Goal: Task Accomplishment & Management: Use online tool/utility

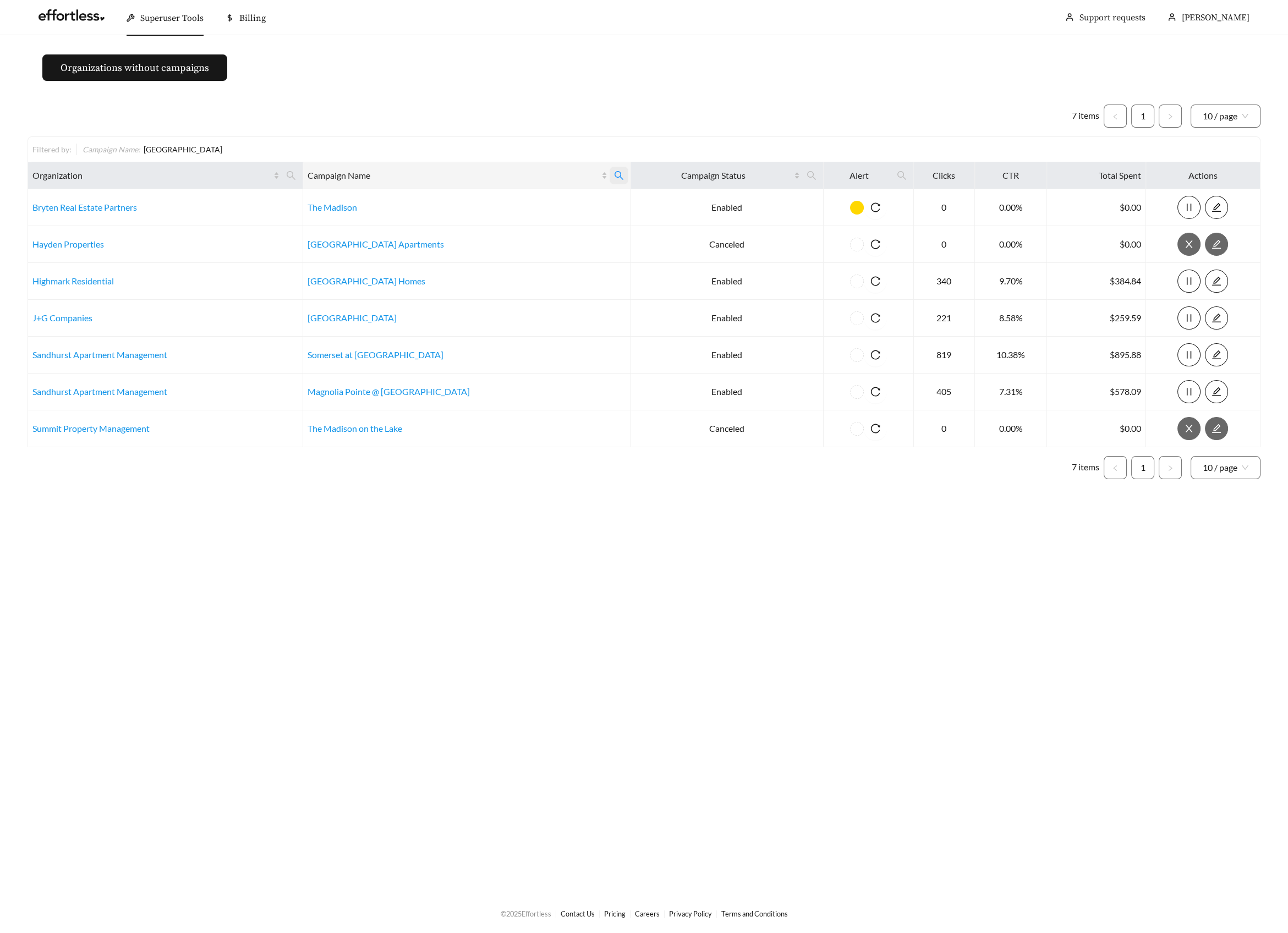
click at [614, 172] on icon "search" at bounding box center [619, 175] width 9 height 9
click at [532, 198] on input "*******" at bounding box center [538, 202] width 113 height 23
type input "****"
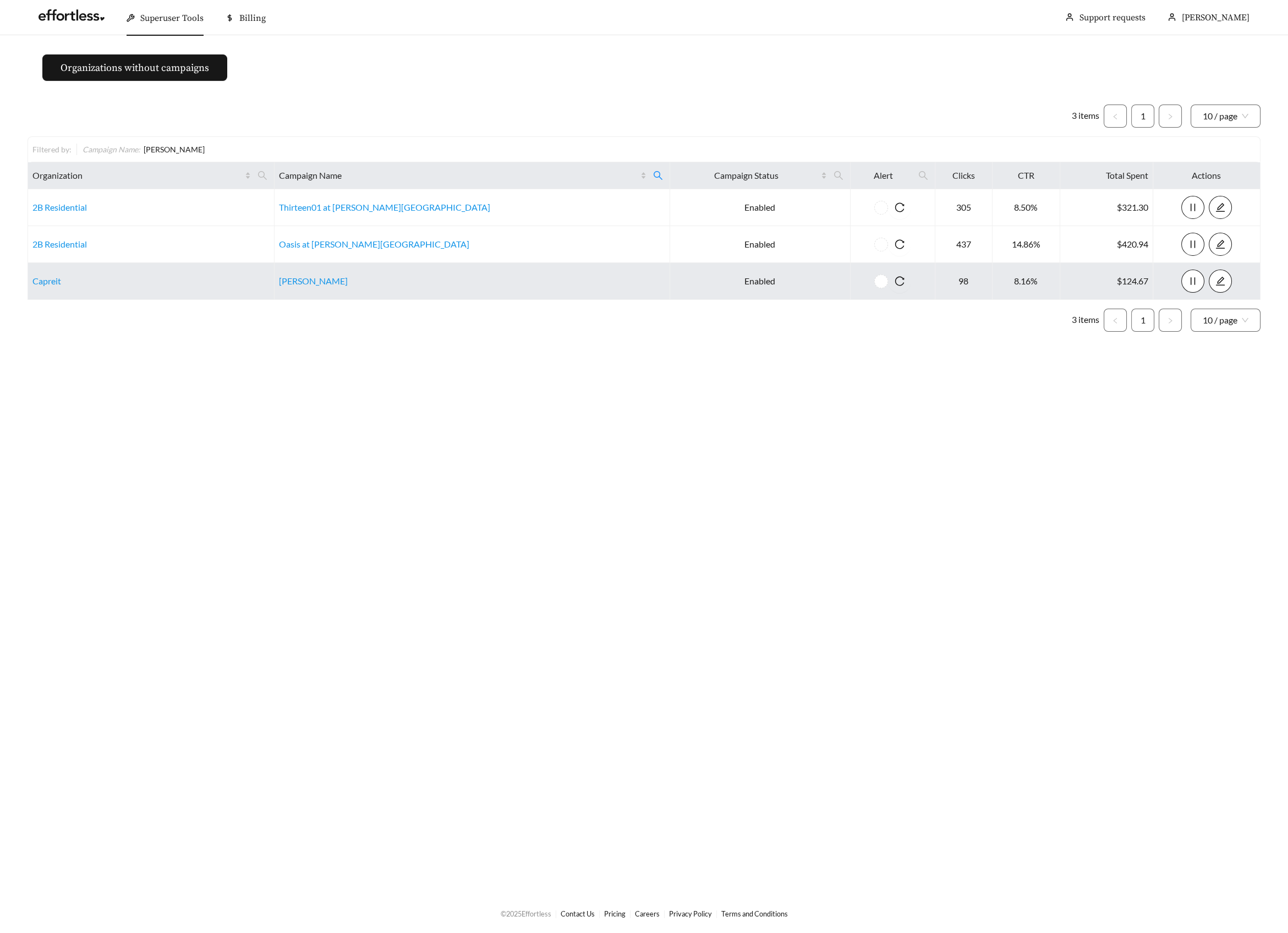
drag, startPoint x: 346, startPoint y: 278, endPoint x: 341, endPoint y: 297, distance: 19.6
click at [41, 282] on link "Capreit" at bounding box center [47, 280] width 29 height 10
click at [338, 284] on link "[PERSON_NAME]" at bounding box center [313, 280] width 69 height 10
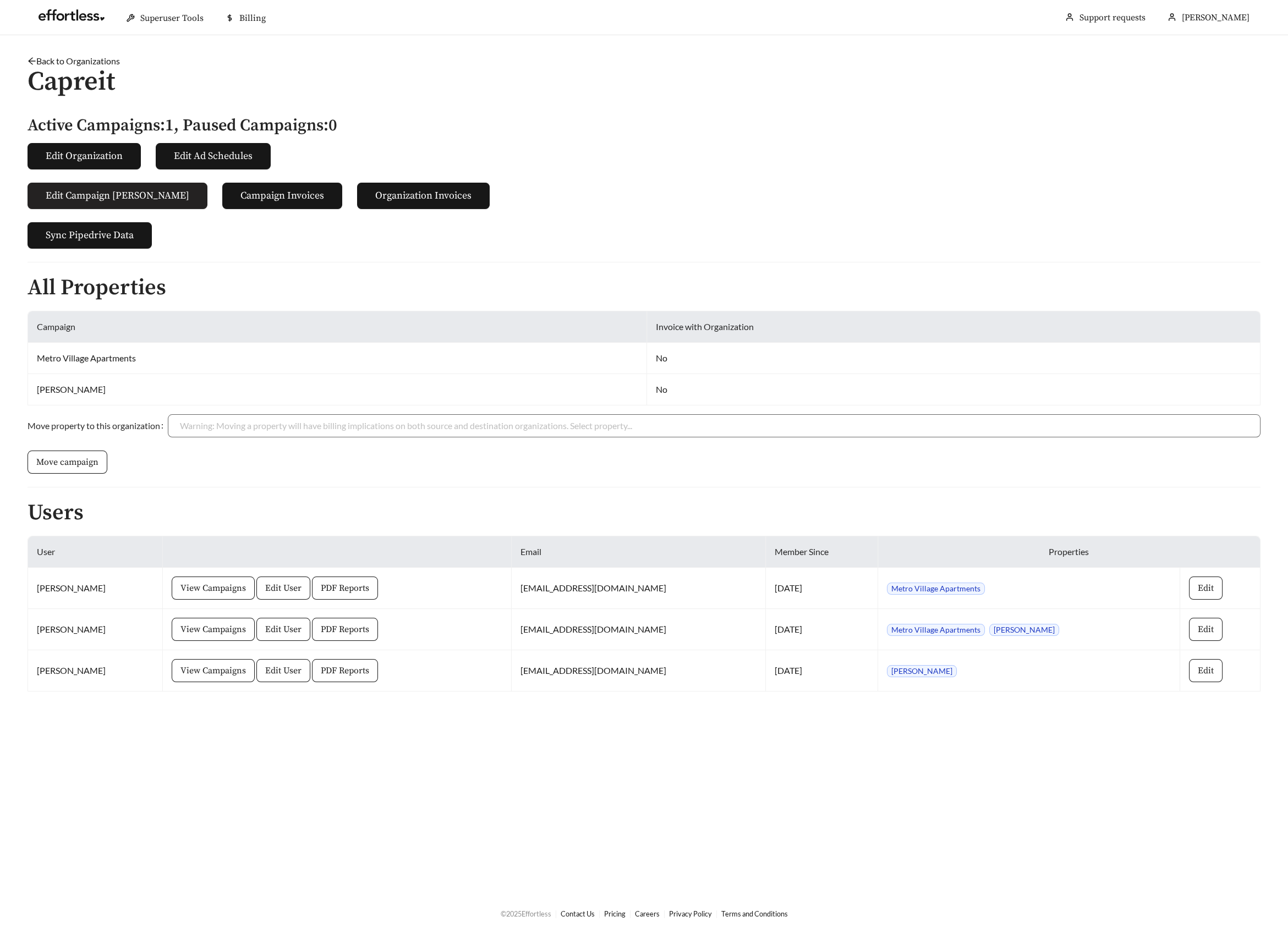
click at [123, 188] on span "Edit Campaign Billings" at bounding box center [117, 195] width 144 height 15
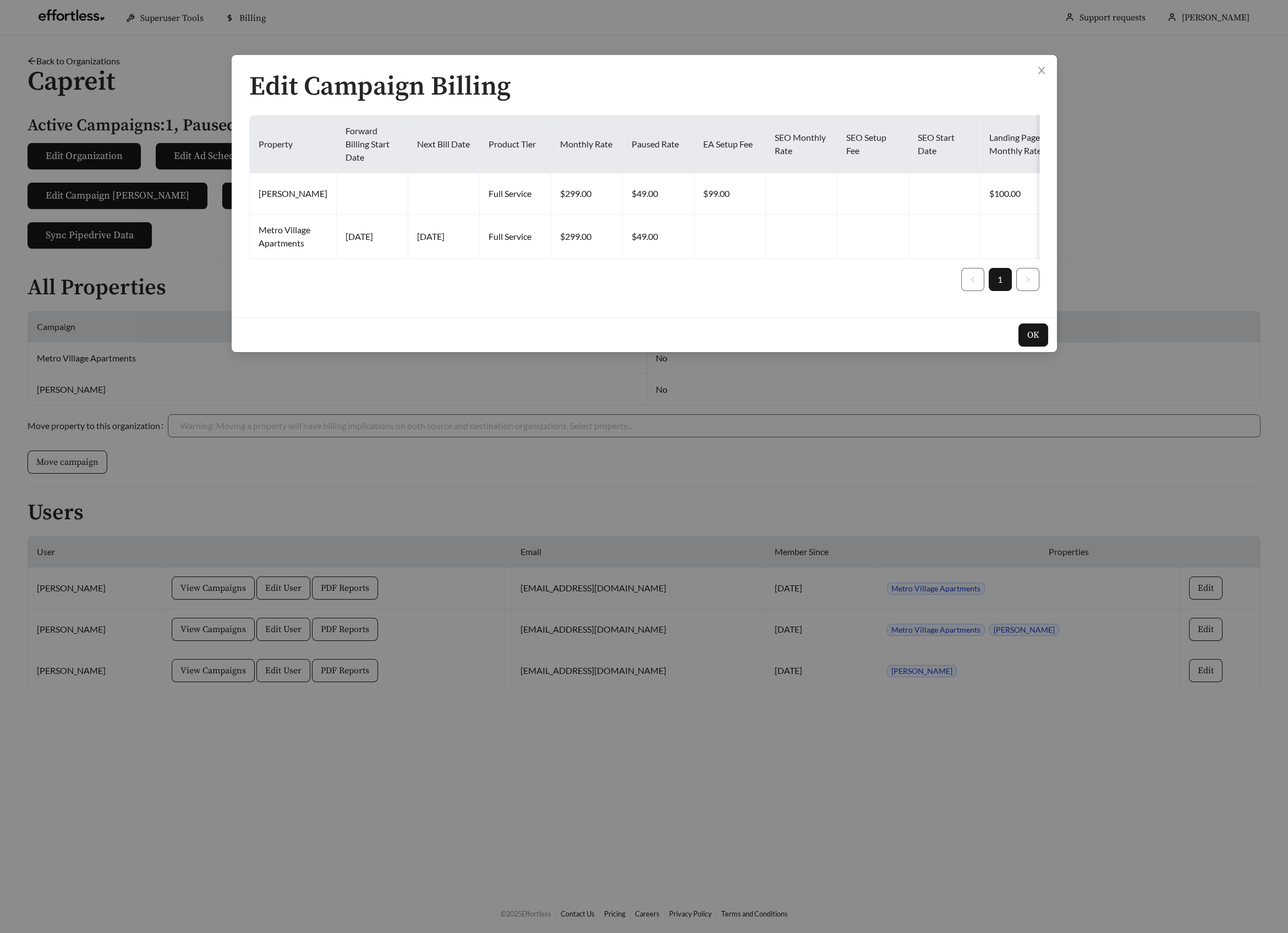
click at [1284, 490] on div "Edit Campaign Billing Property Forward Billing Start Date Next Bill Date Produc…" at bounding box center [644, 466] width 1288 height 933
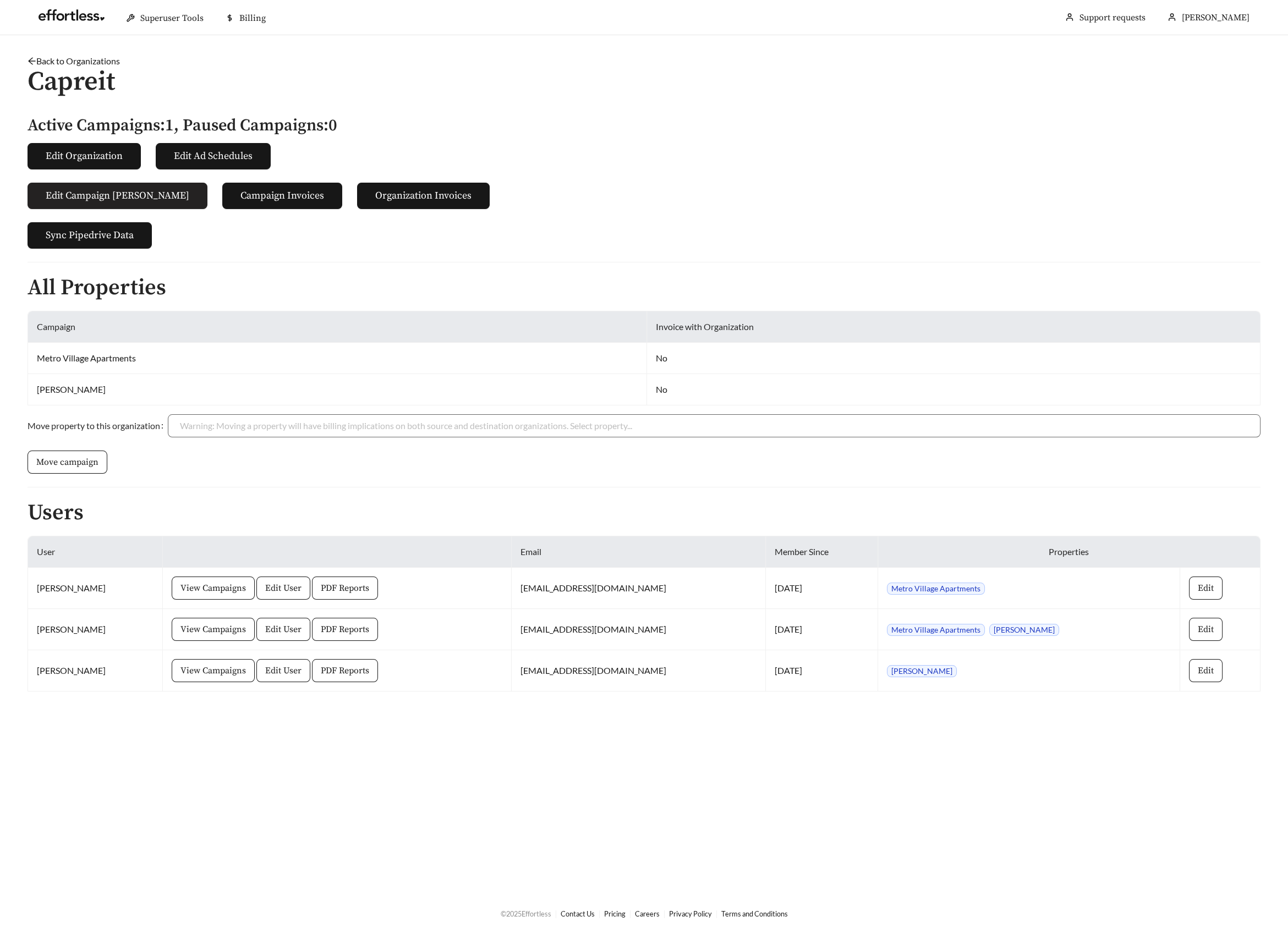
click at [105, 190] on span "Edit Campaign Billings" at bounding box center [117, 195] width 144 height 15
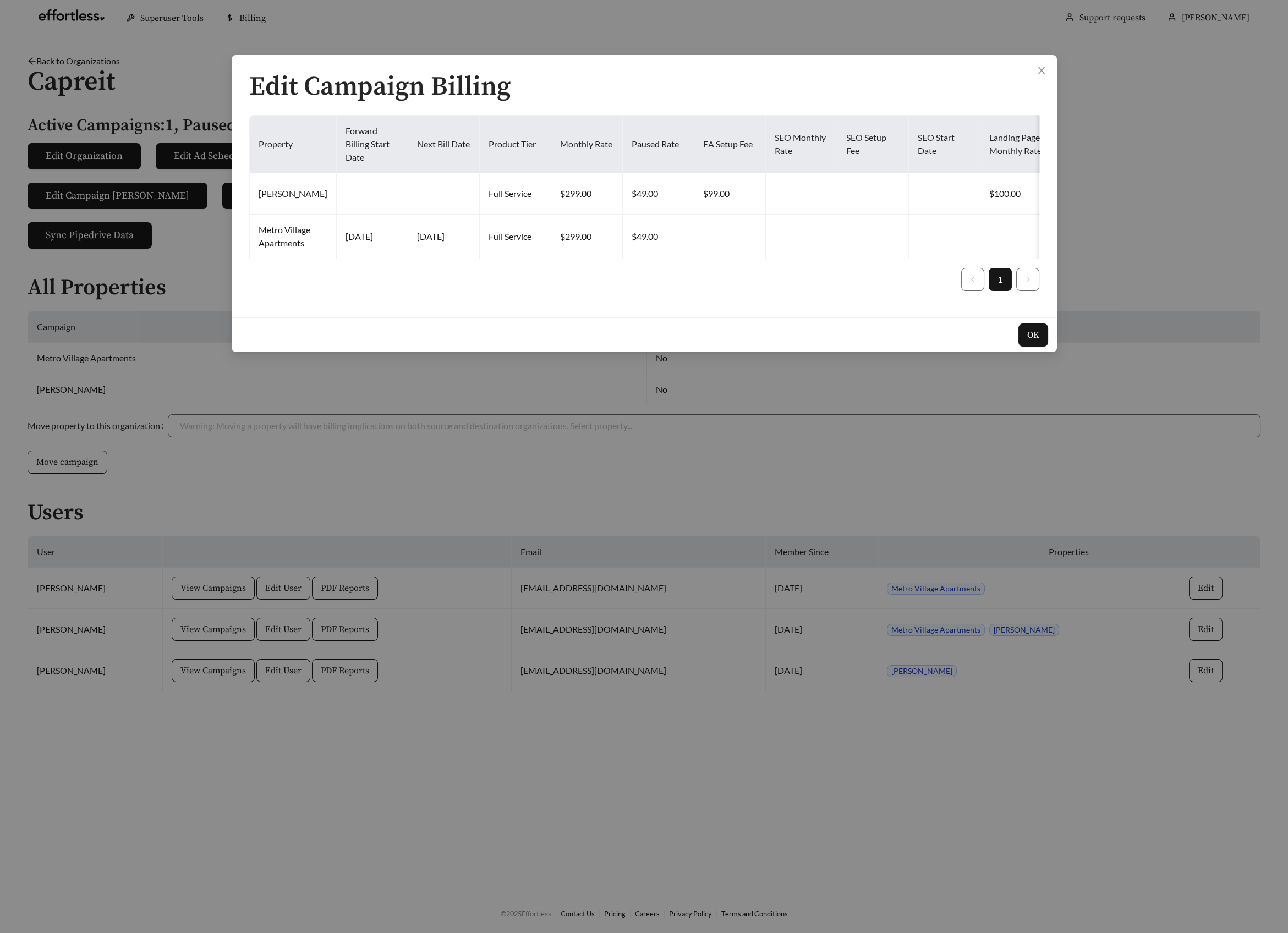
click at [594, 452] on div "Edit Campaign Billing Property Forward Billing Start Date Next Bill Date Produc…" at bounding box center [644, 466] width 1288 height 933
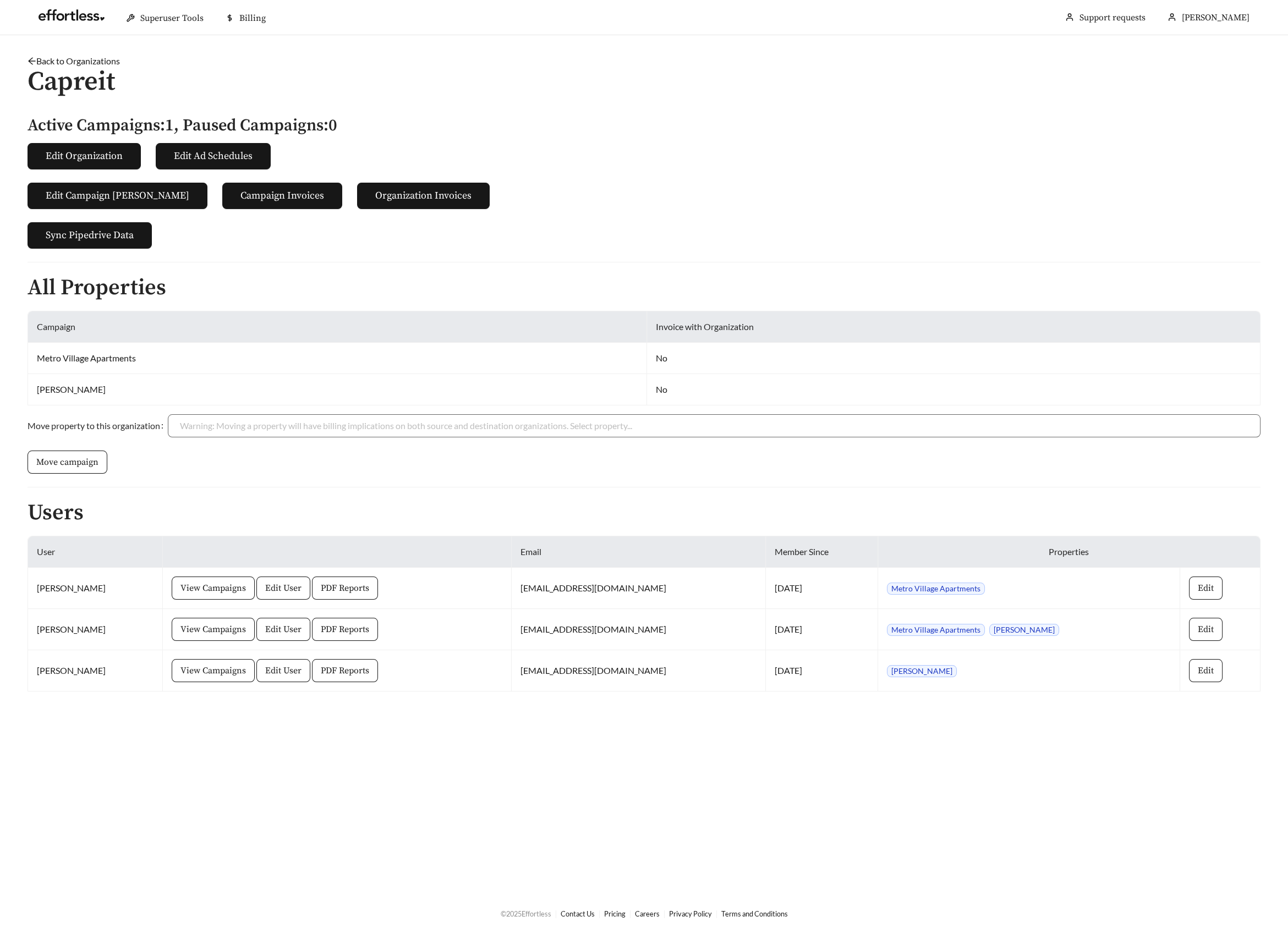
click at [102, 194] on span "Edit Campaign [PERSON_NAME]" at bounding box center [117, 195] width 144 height 15
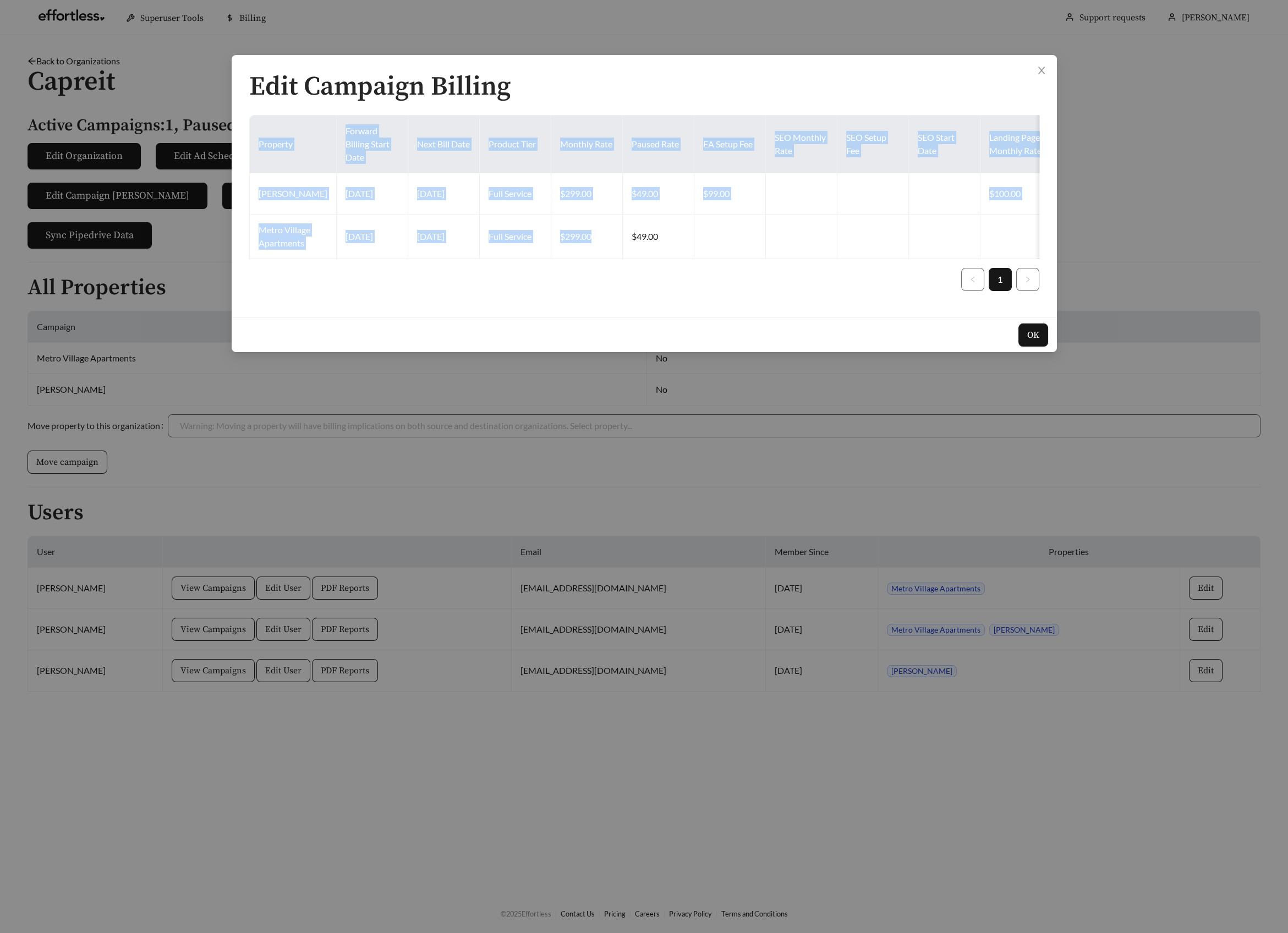
drag, startPoint x: 563, startPoint y: 256, endPoint x: 744, endPoint y: 257, distance: 181.0
click at [744, 257] on div "Property Forward Billing Start Date Next Bill Date Product Tier Monthly Rate Pa…" at bounding box center [644, 187] width 790 height 144
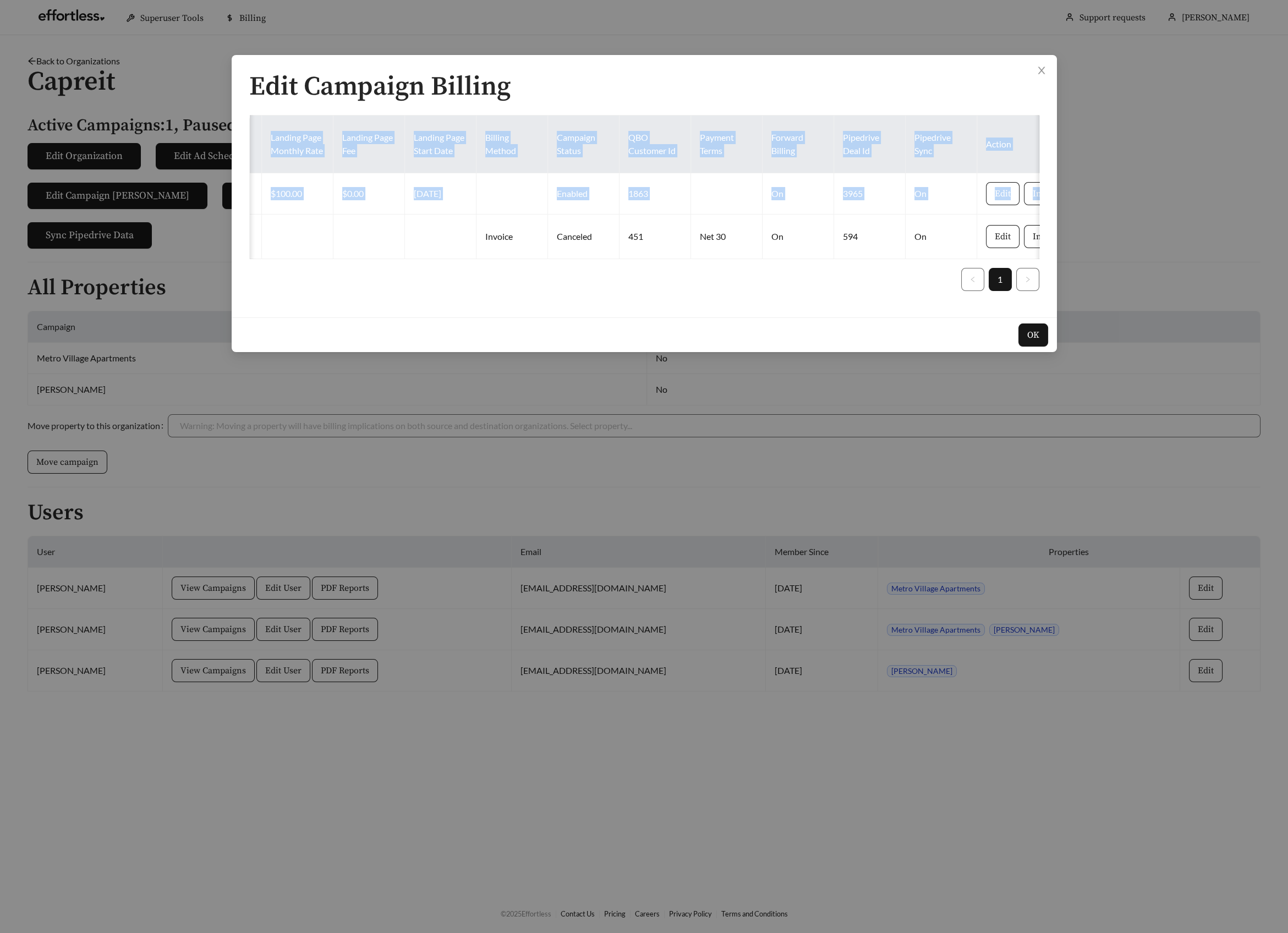
scroll to position [0, 770]
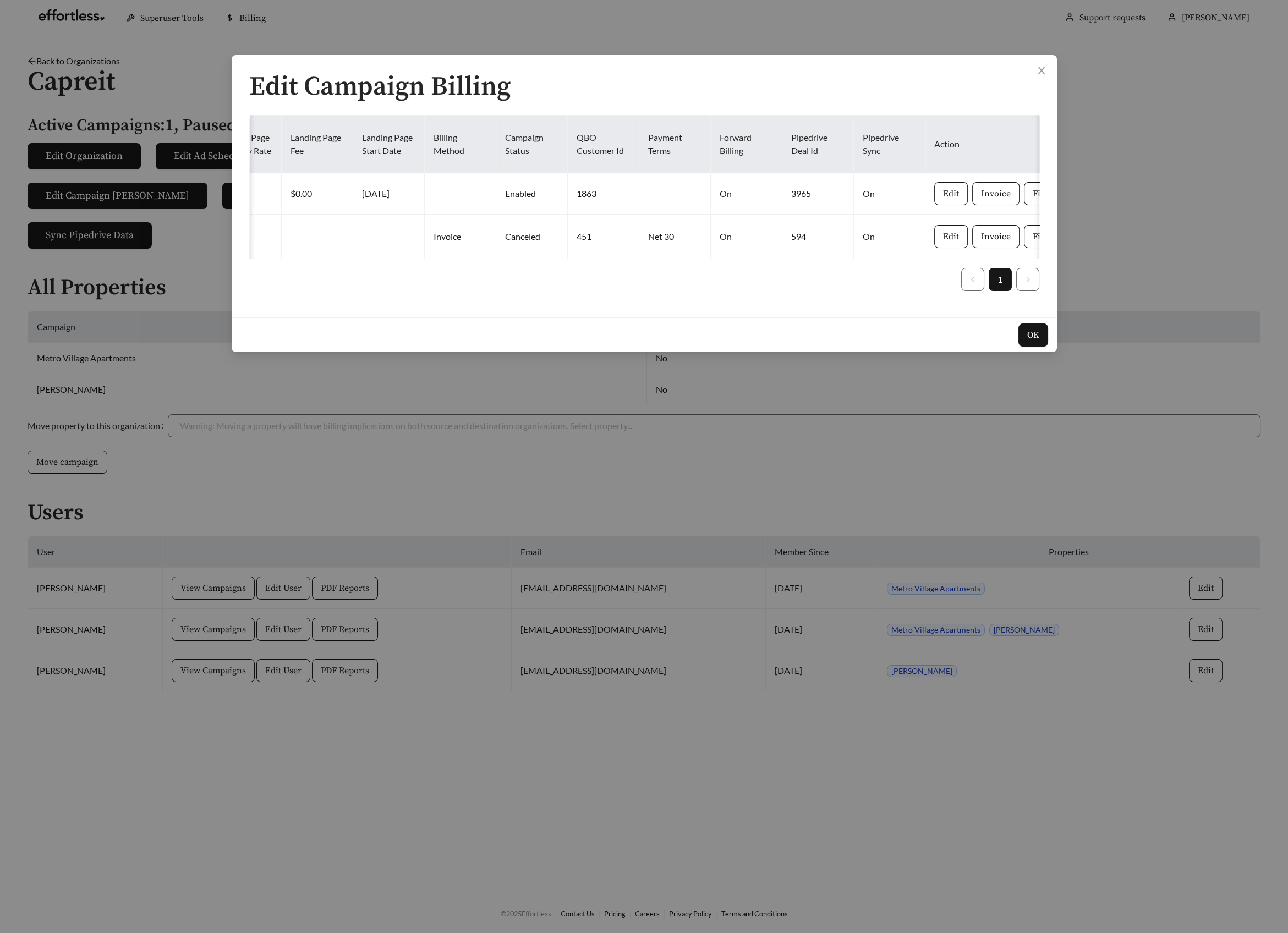
click at [665, 300] on div "Property Forward Billing Start Date Next Bill Date Product Tier Monthly Rate Pa…" at bounding box center [644, 207] width 790 height 185
click at [612, 425] on div "Edit Campaign Billing Property Forward Billing Start Date Next Bill Date Produc…" at bounding box center [644, 466] width 1288 height 933
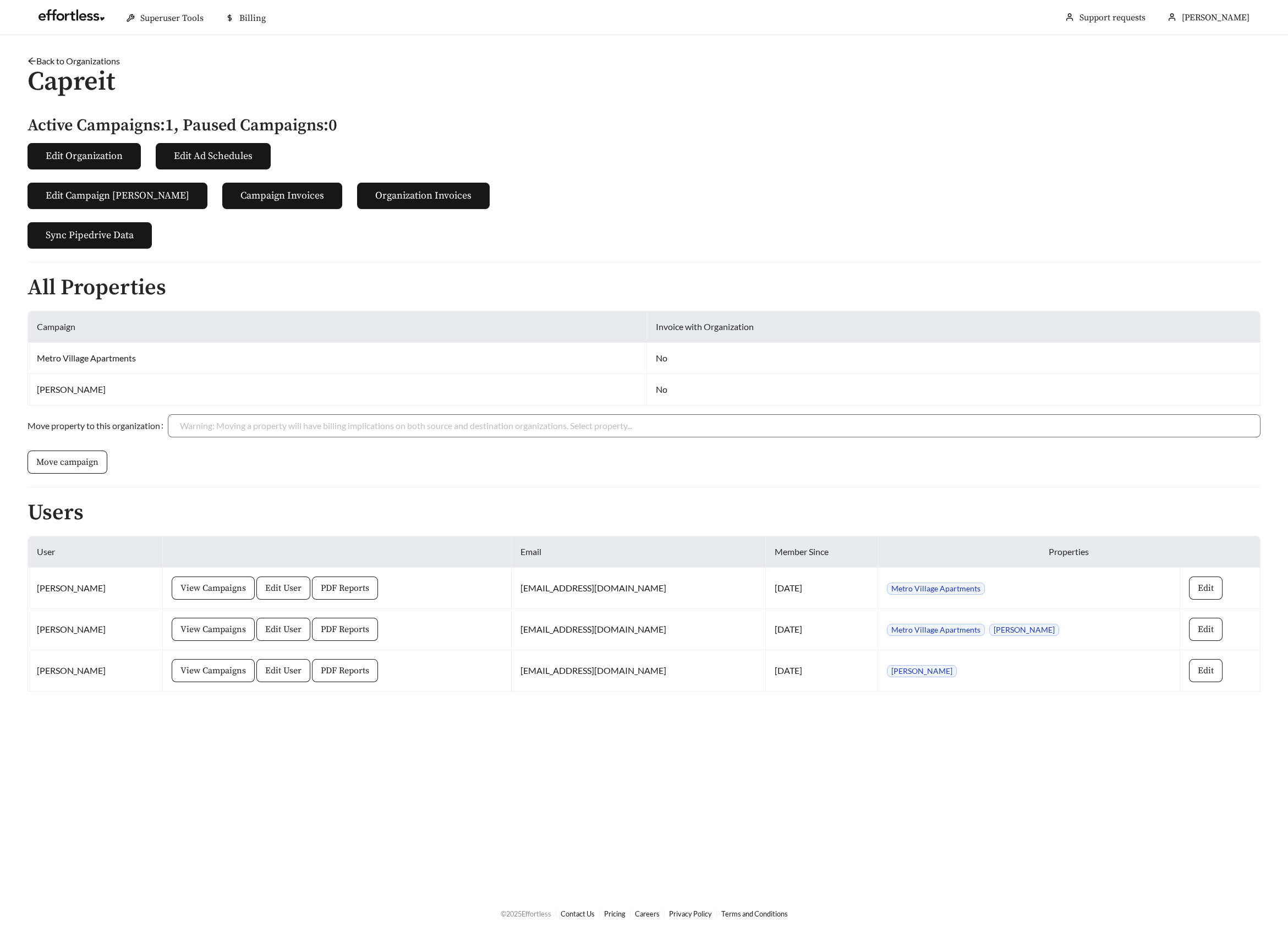
click at [839, 302] on main "Back to Organizations Capreit Active Campaigns: 1 , Paused Campaigns: 0 Edit Or…" at bounding box center [644, 464] width 1288 height 858
click at [136, 195] on span "Edit Campaign Billings" at bounding box center [117, 195] width 144 height 15
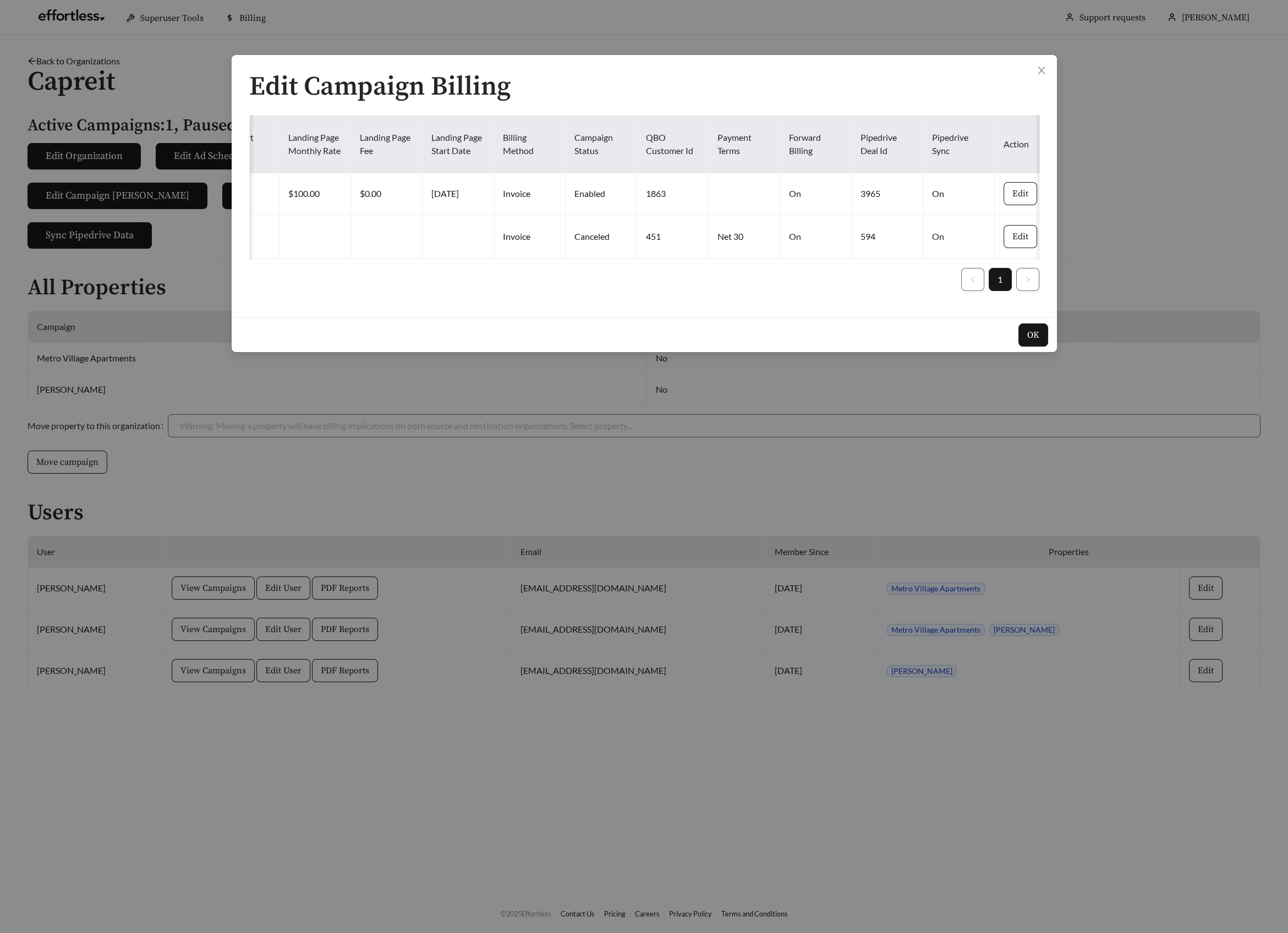
scroll to position [0, 702]
click at [731, 446] on div "Edit Campaign Billing Property Forward Billing Start Date Next Bill Date Produc…" at bounding box center [644, 466] width 1288 height 933
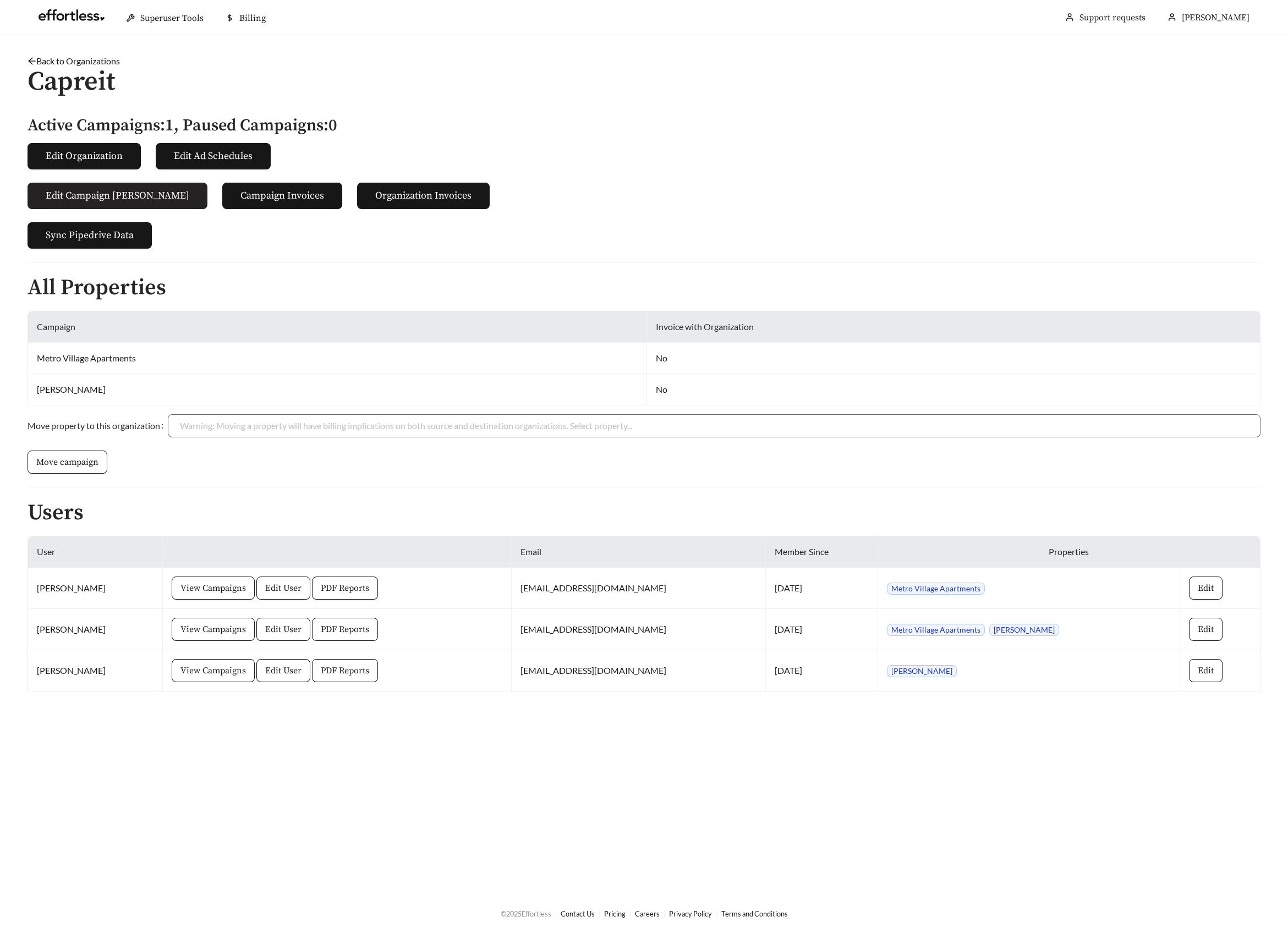
click at [80, 193] on span "Edit Campaign Billings" at bounding box center [117, 195] width 144 height 15
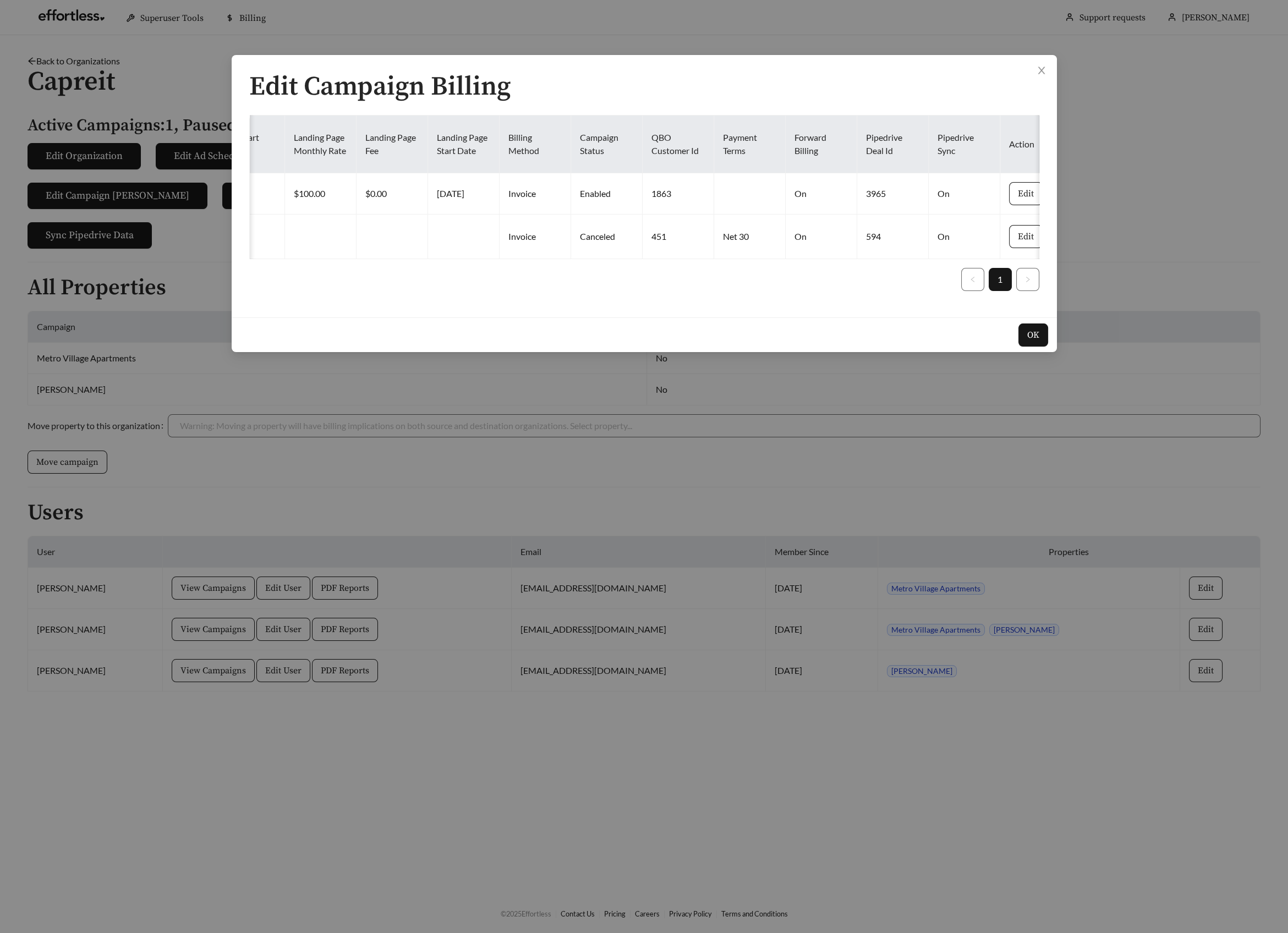
scroll to position [0, 816]
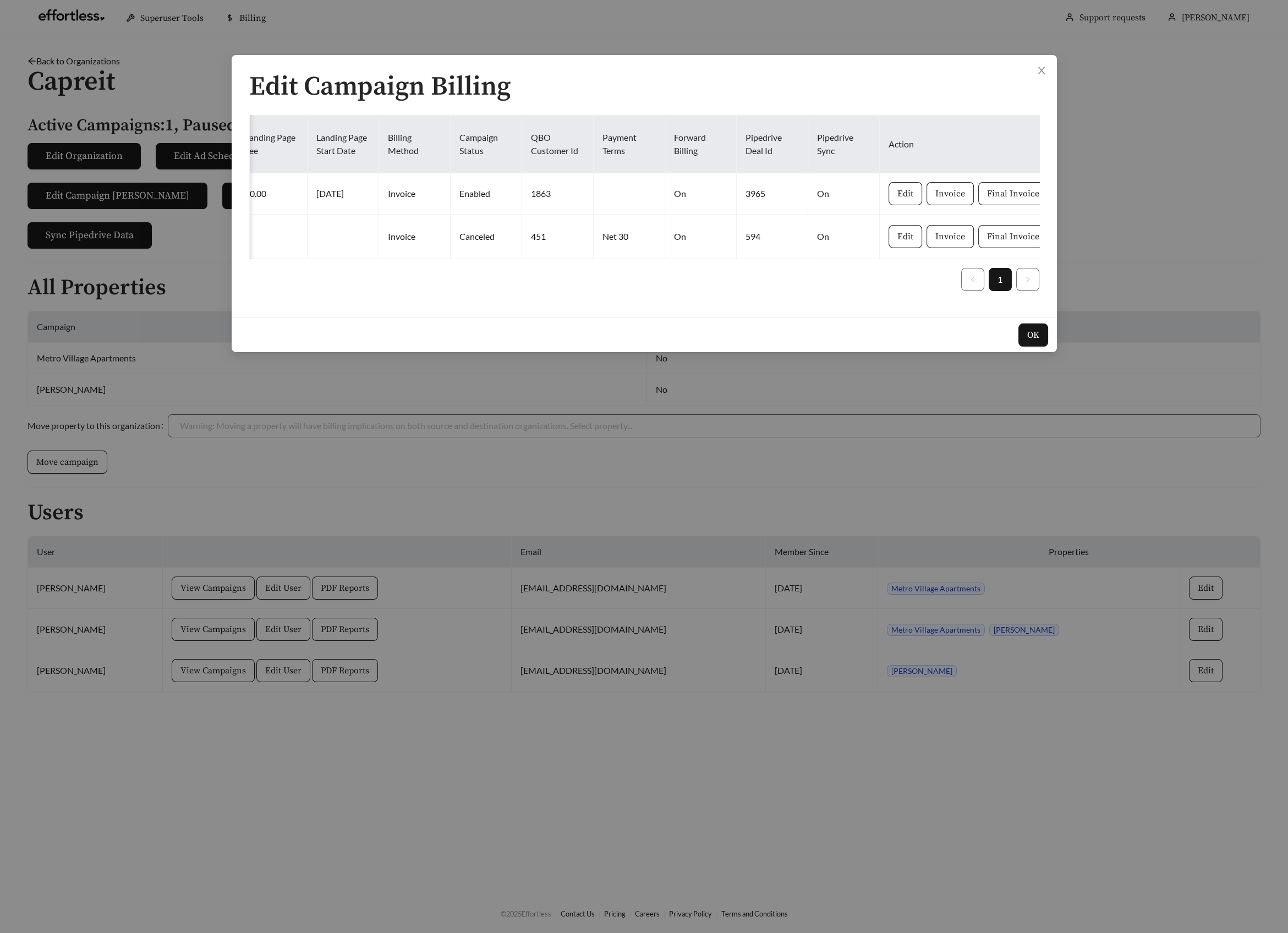
click at [969, 414] on div "Edit Campaign Billing Property Forward Billing Start Date Next Bill Date Produc…" at bounding box center [644, 466] width 1288 height 933
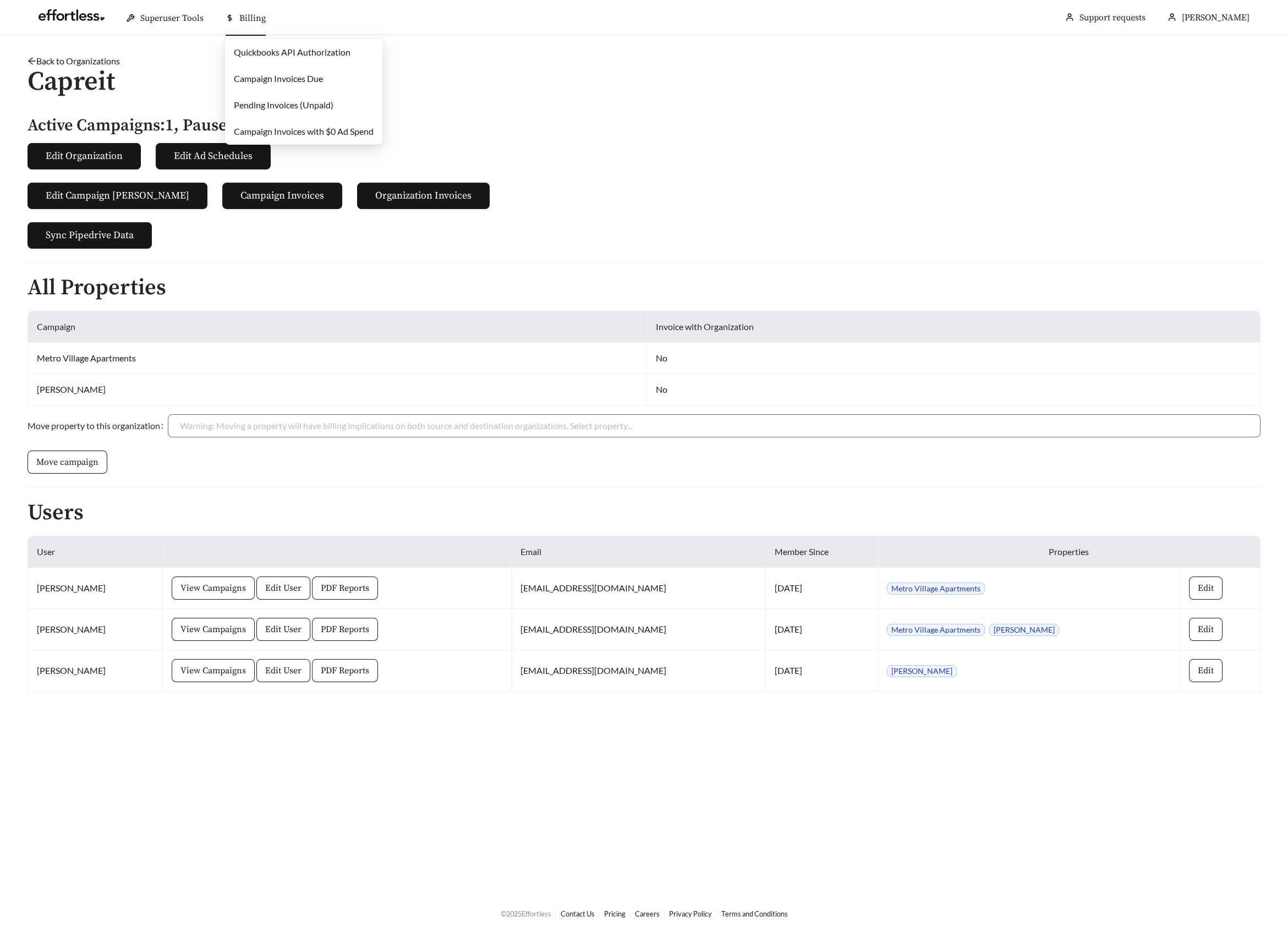
click at [268, 77] on link "Campaign Invoices Due" at bounding box center [278, 78] width 89 height 10
click at [268, 195] on span "Campaign Invoices" at bounding box center [282, 195] width 84 height 15
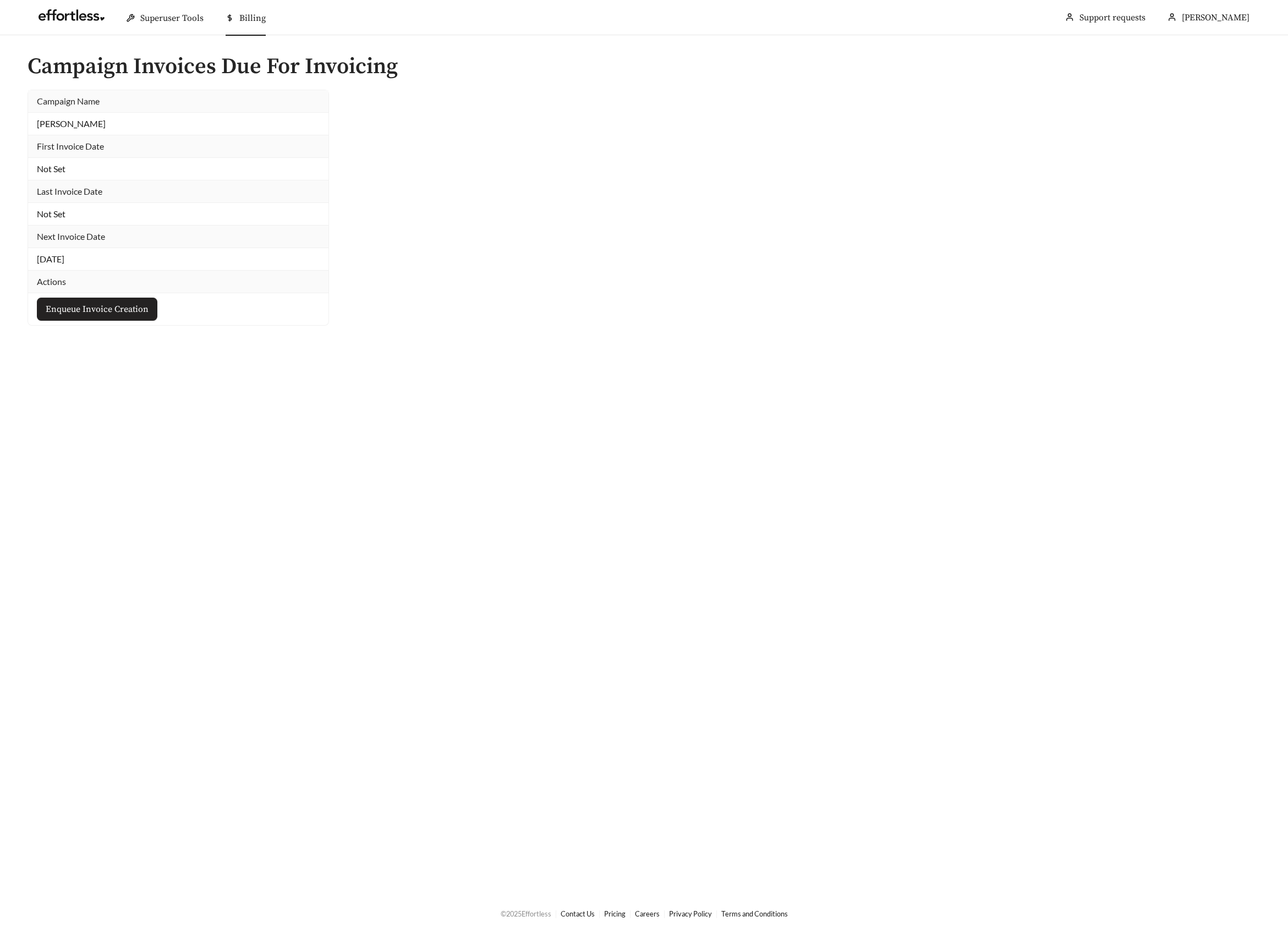
click at [131, 304] on span "Enqueue Invoice Creation" at bounding box center [97, 309] width 103 height 13
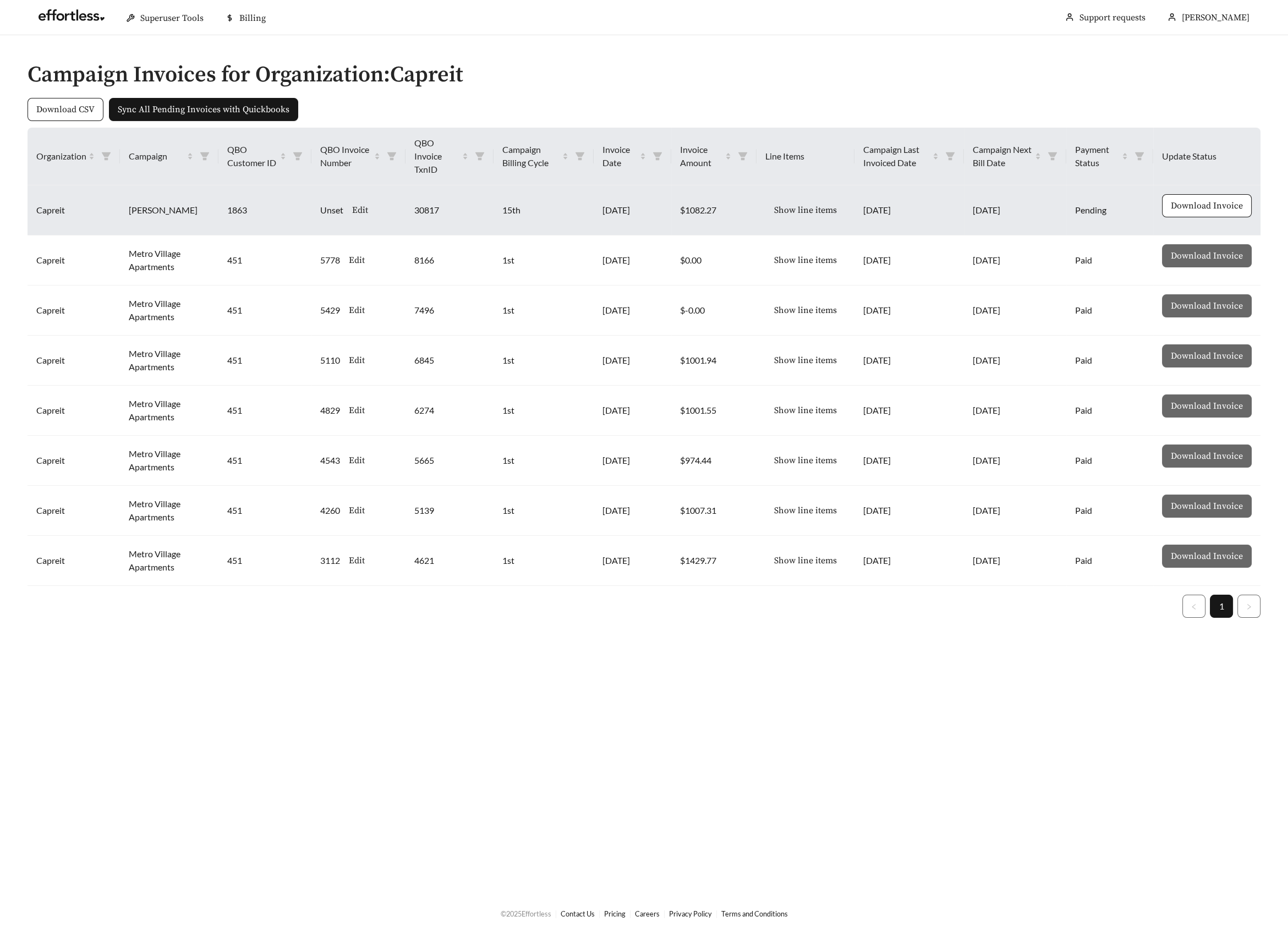
click at [814, 207] on span "Show line items" at bounding box center [805, 210] width 63 height 13
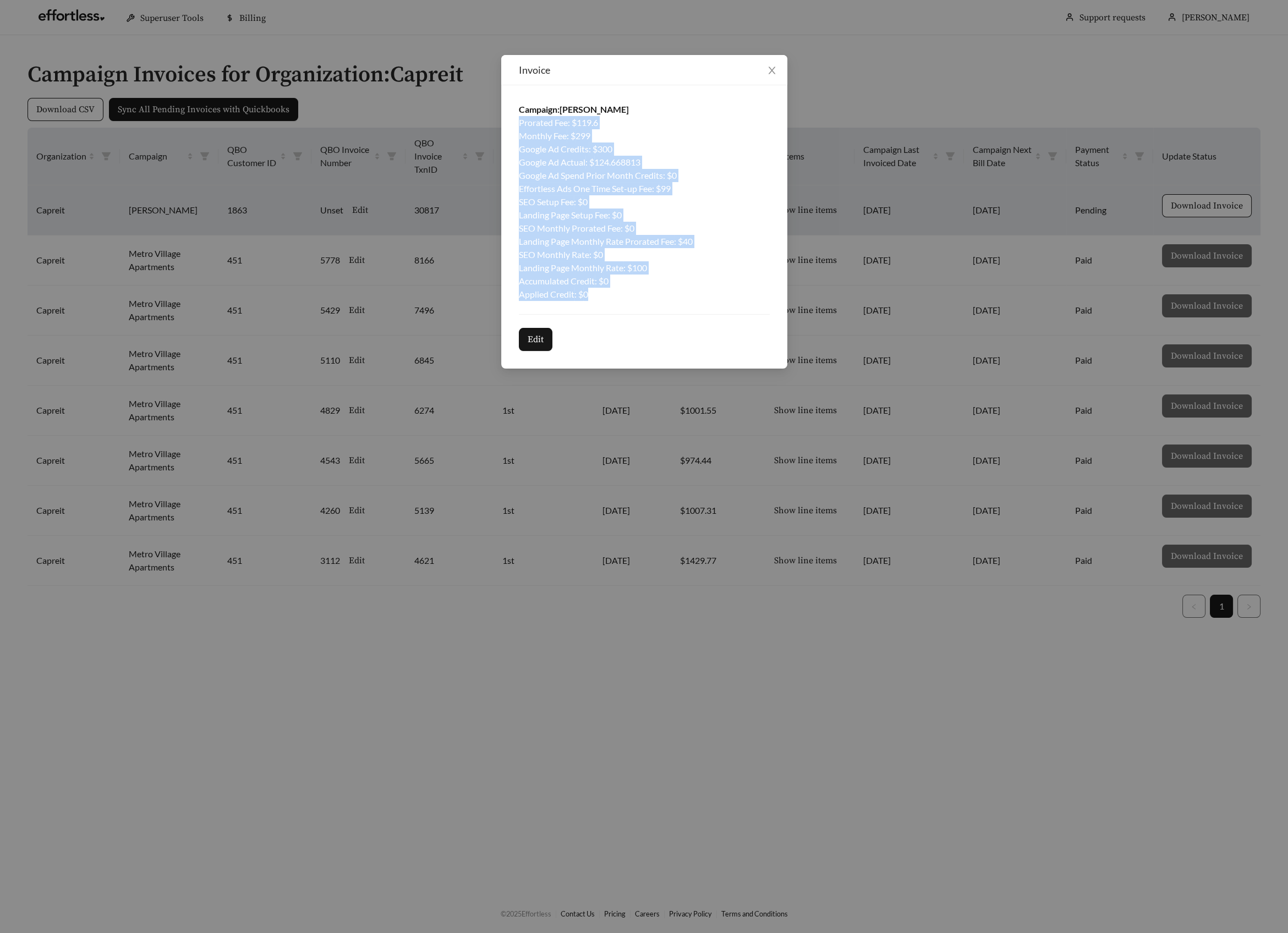
drag, startPoint x: 600, startPoint y: 286, endPoint x: 506, endPoint y: 123, distance: 188.2
click at [506, 123] on div "Campaign: [PERSON_NAME] Prorated Fee : $ 119.6 Monthly Fee : $ 299 Google Ad Cr…" at bounding box center [644, 226] width 286 height 283
click at [767, 74] on icon "close" at bounding box center [772, 71] width 10 height 10
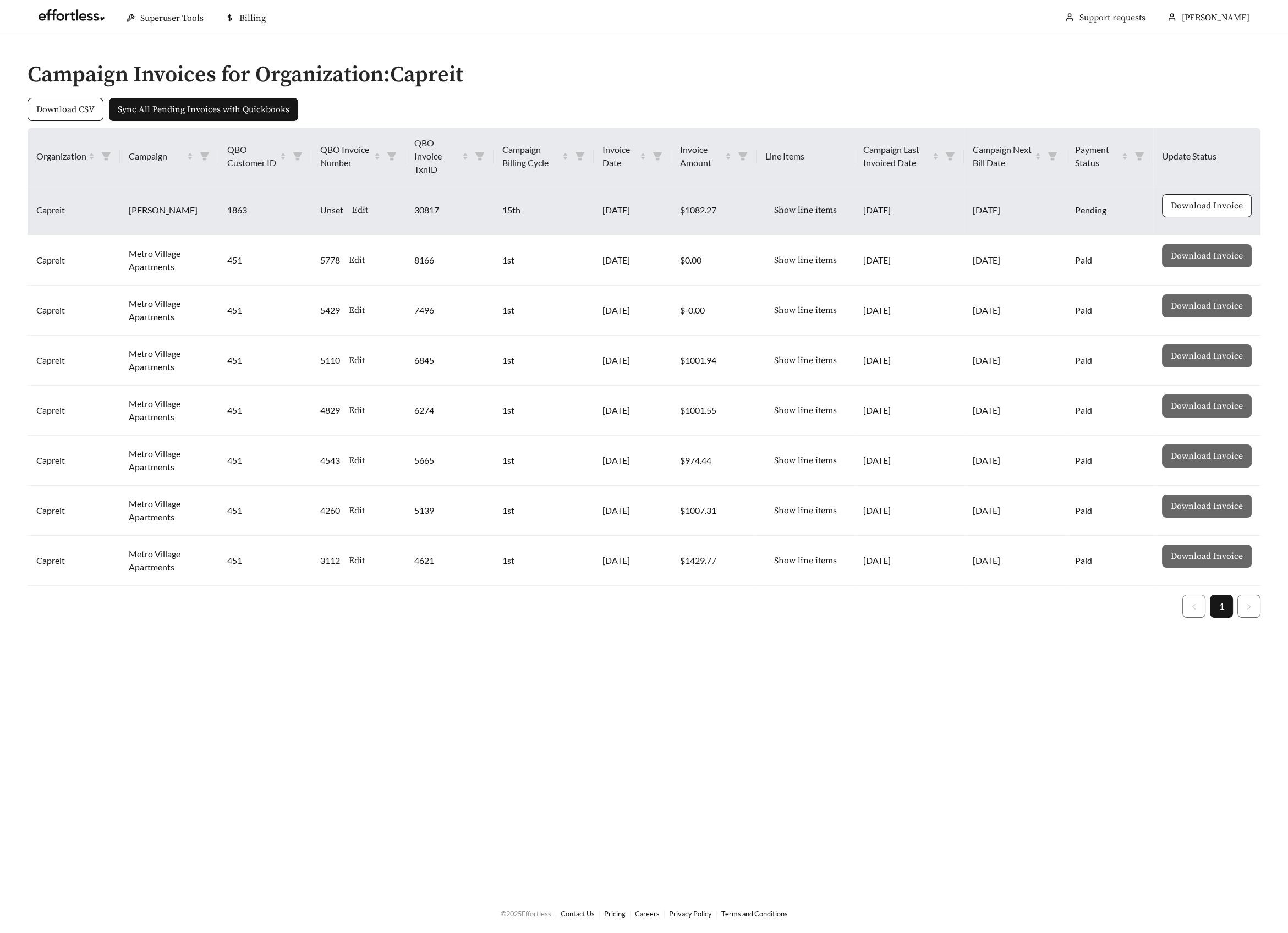
click at [1217, 205] on span "Download Invoice" at bounding box center [1207, 205] width 72 height 13
